Goal: Go to known website: Go to known website

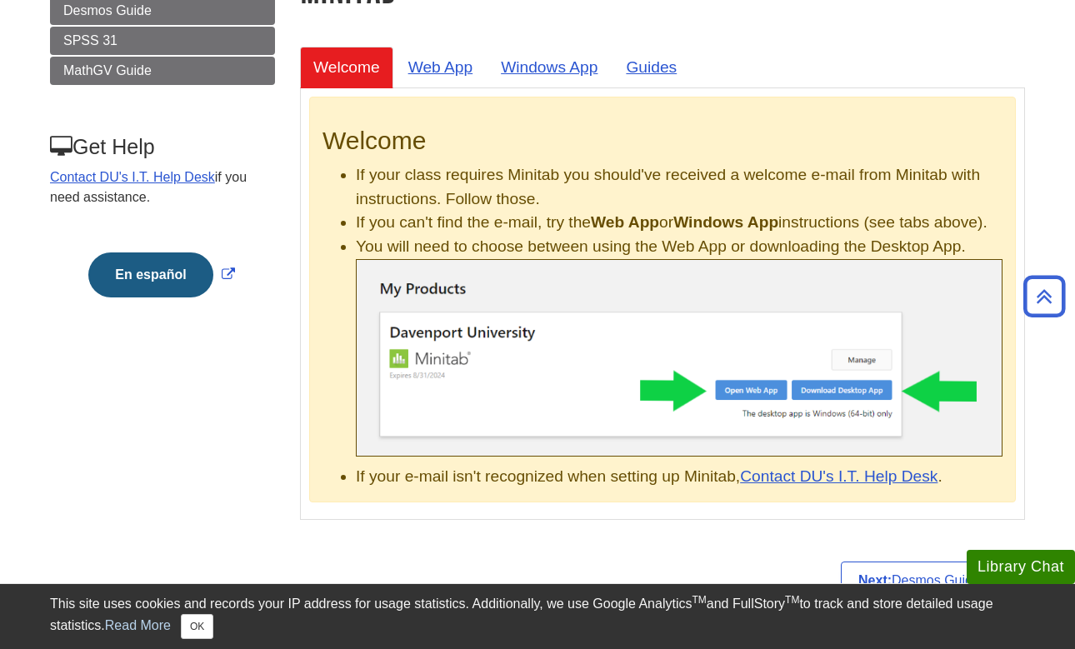
scroll to position [245, 0]
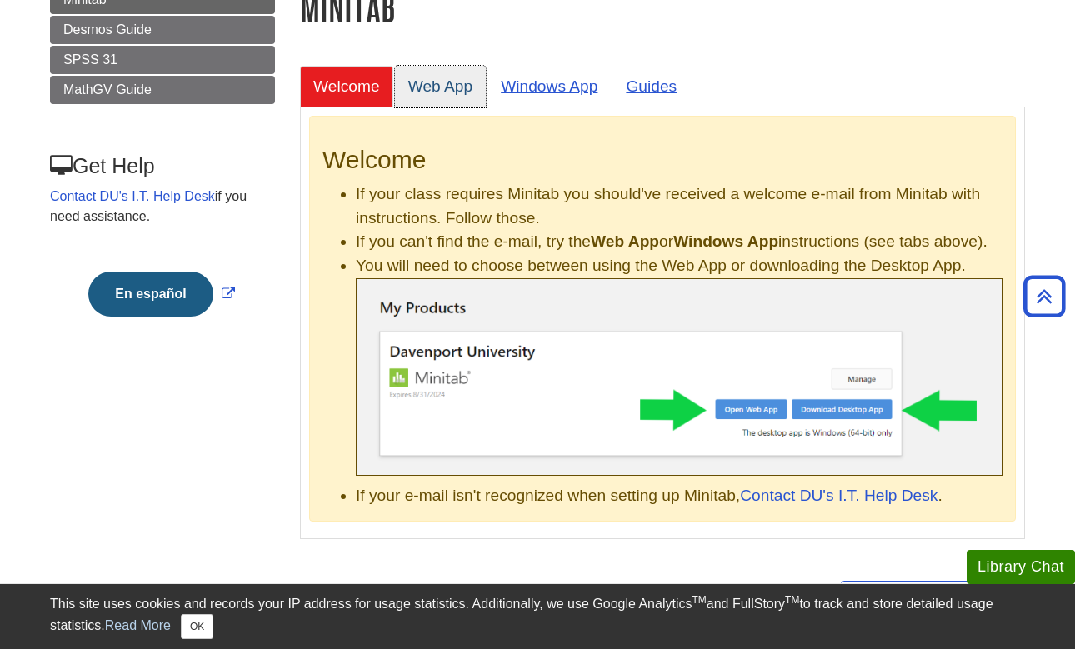
click at [447, 87] on link "Web App" at bounding box center [441, 86] width 92 height 41
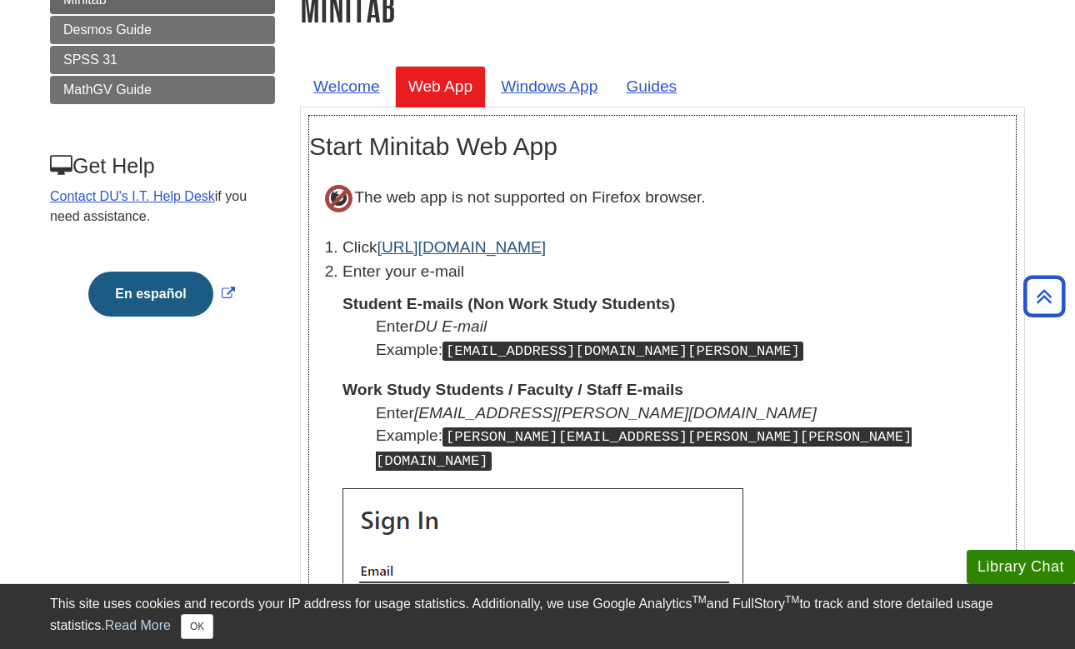
click at [467, 255] on link "[URL][DOMAIN_NAME]" at bounding box center [461, 246] width 169 height 17
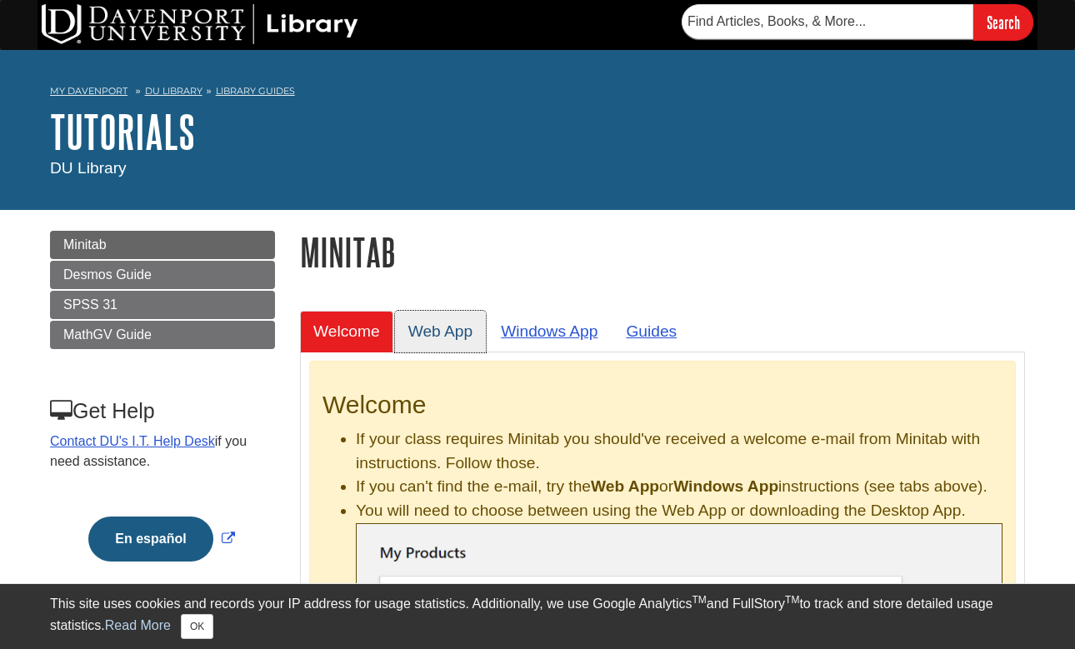
click at [435, 322] on link "Web App" at bounding box center [441, 331] width 92 height 41
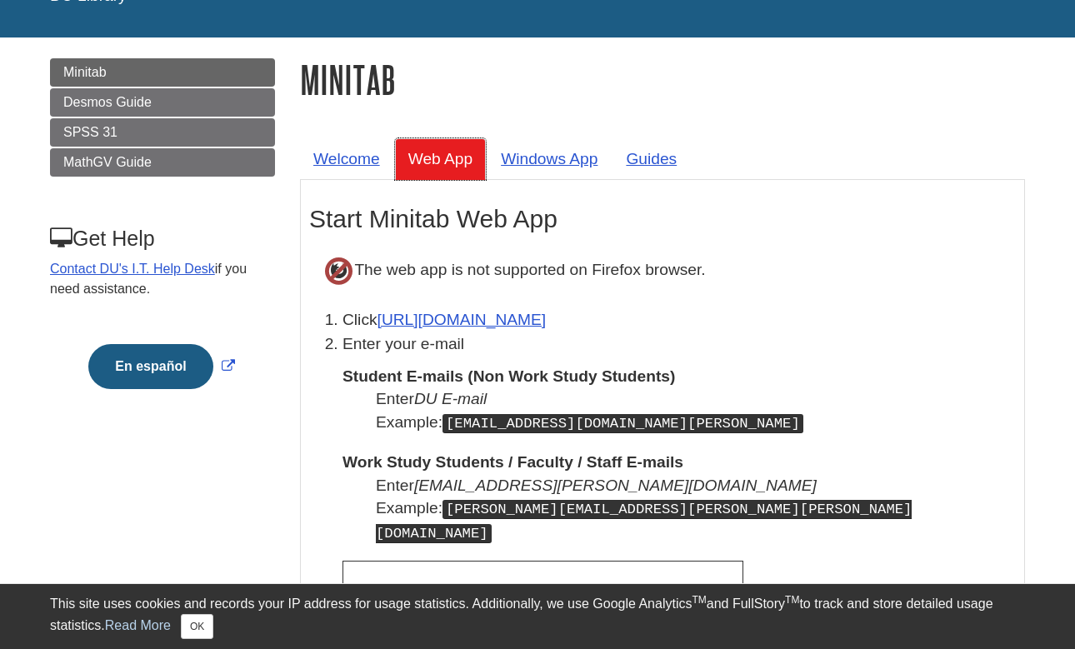
scroll to position [184, 0]
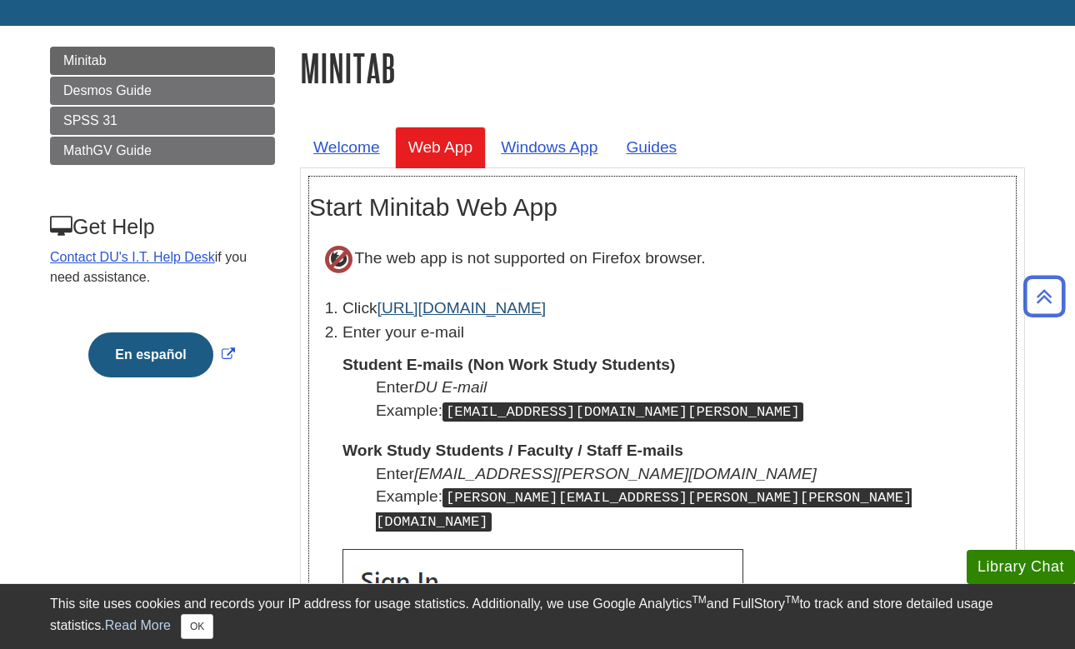
click at [437, 310] on link "[URL][DOMAIN_NAME]" at bounding box center [461, 307] width 169 height 17
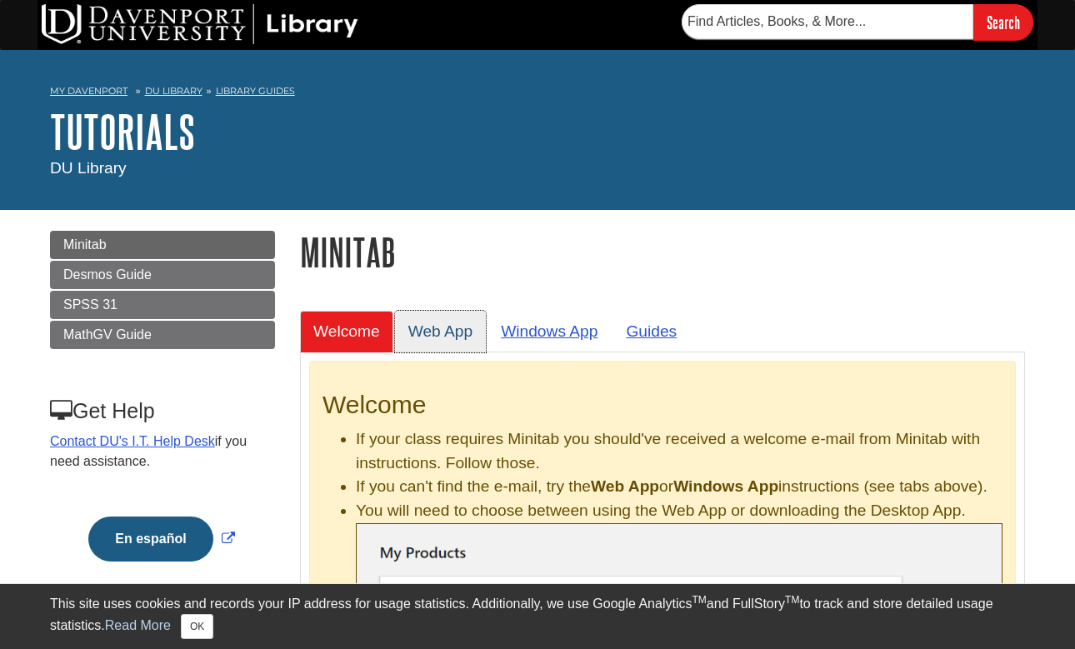
click at [455, 326] on link "Web App" at bounding box center [441, 331] width 92 height 41
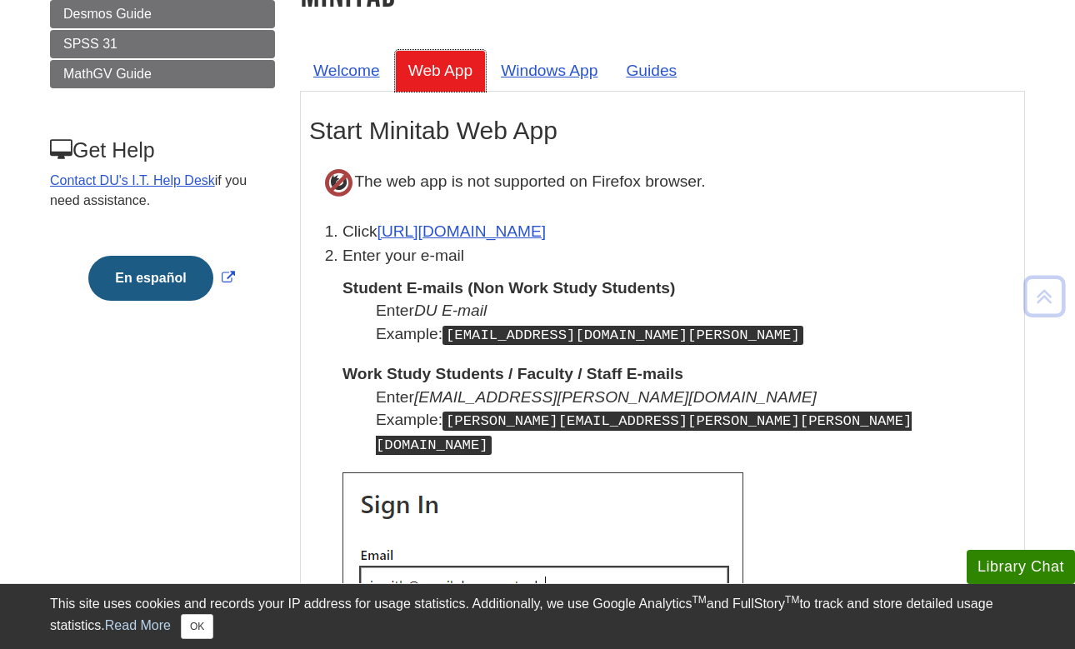
scroll to position [261, 0]
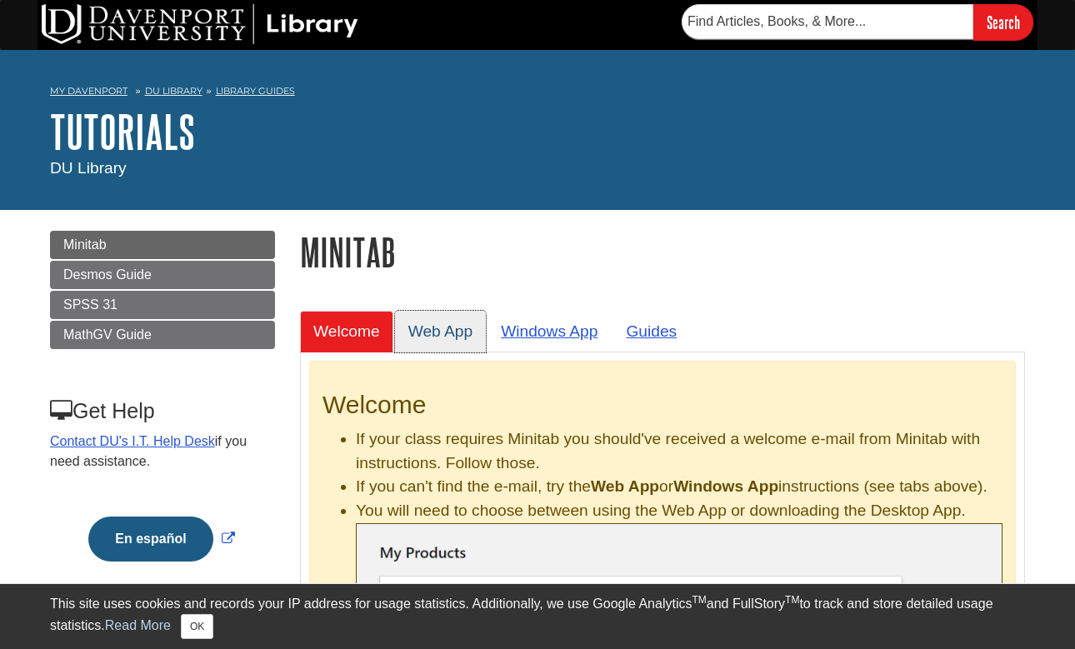
click at [436, 333] on link "Web App" at bounding box center [441, 331] width 92 height 41
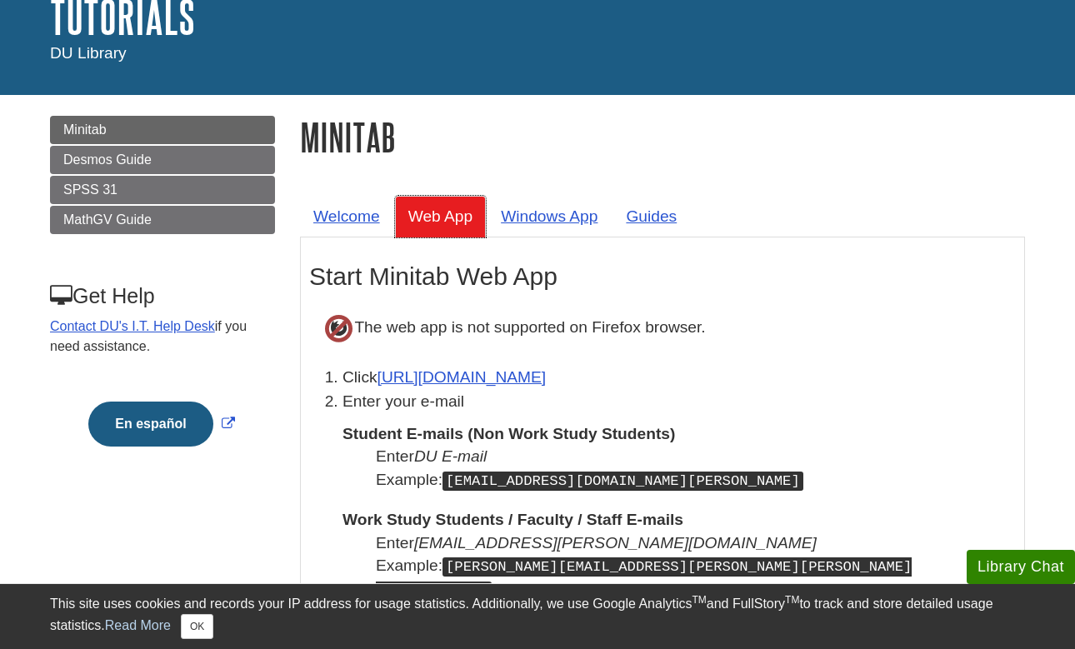
scroll to position [117, 0]
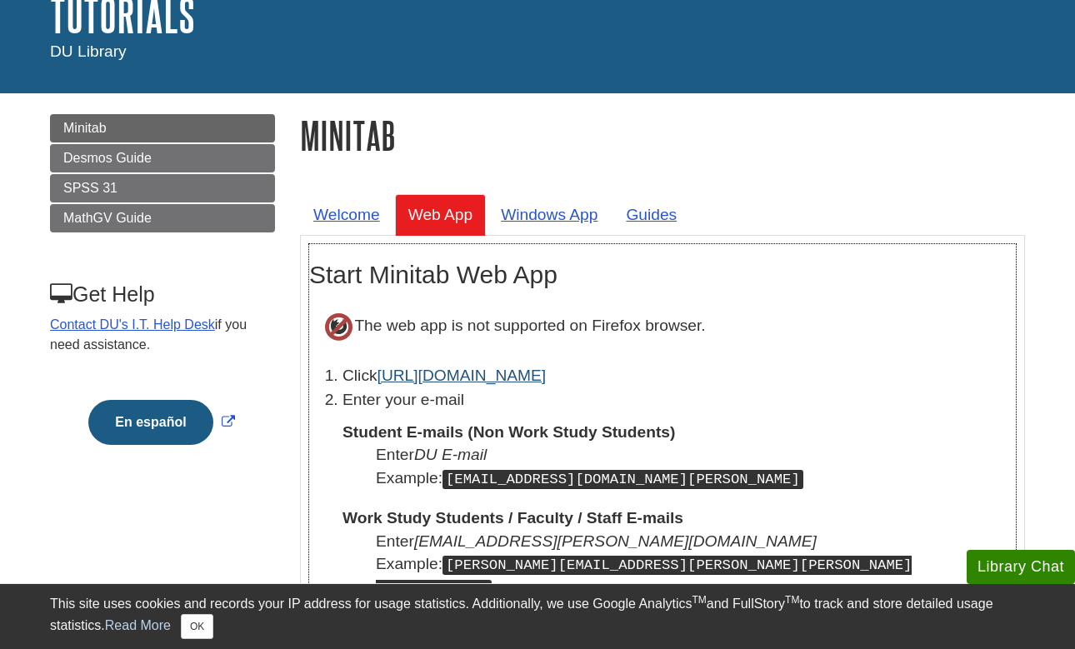
click at [432, 380] on link "[URL][DOMAIN_NAME]" at bounding box center [461, 375] width 169 height 17
